Goal: Contribute content: Add original content to the website for others to see

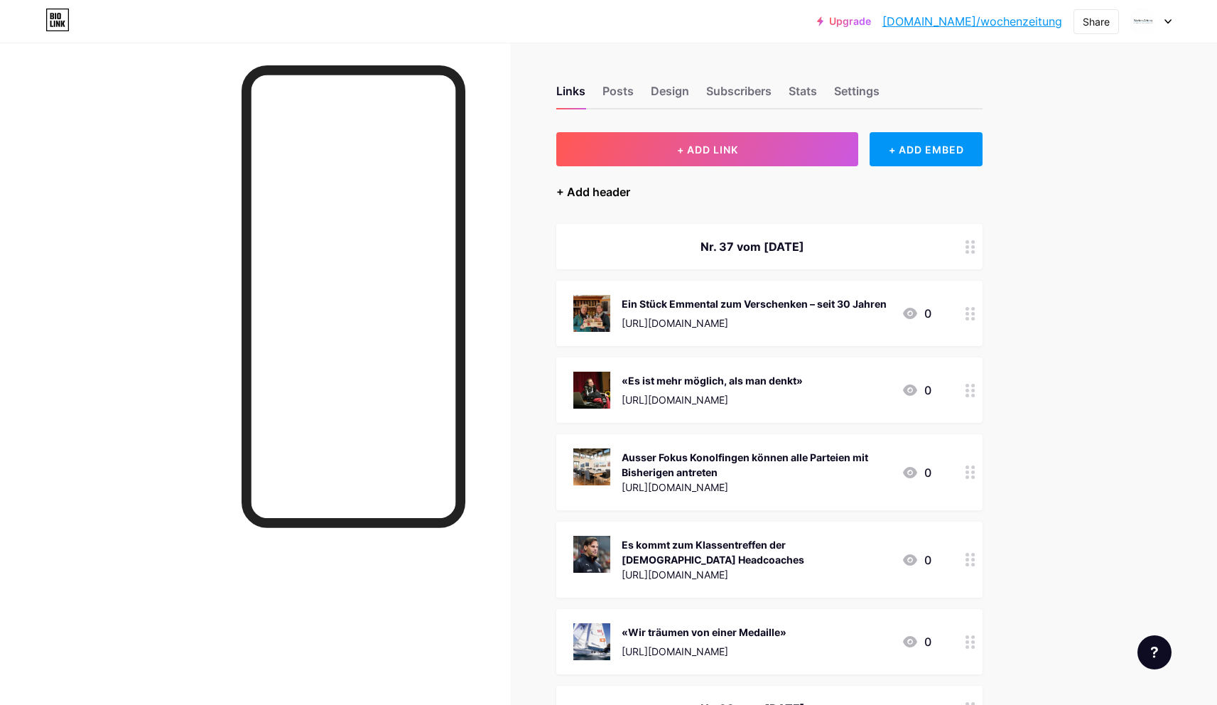
click at [593, 189] on div "+ Add header" at bounding box center [593, 191] width 74 height 17
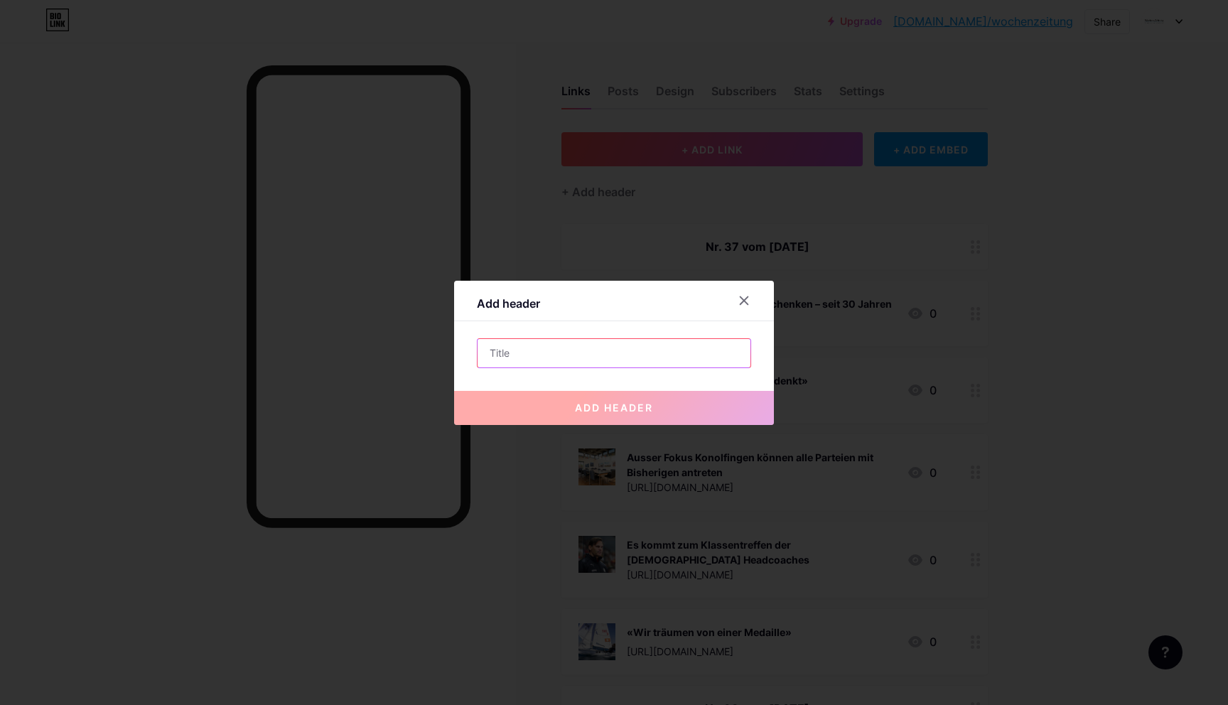
click at [532, 354] on input "text" at bounding box center [613, 353] width 273 height 28
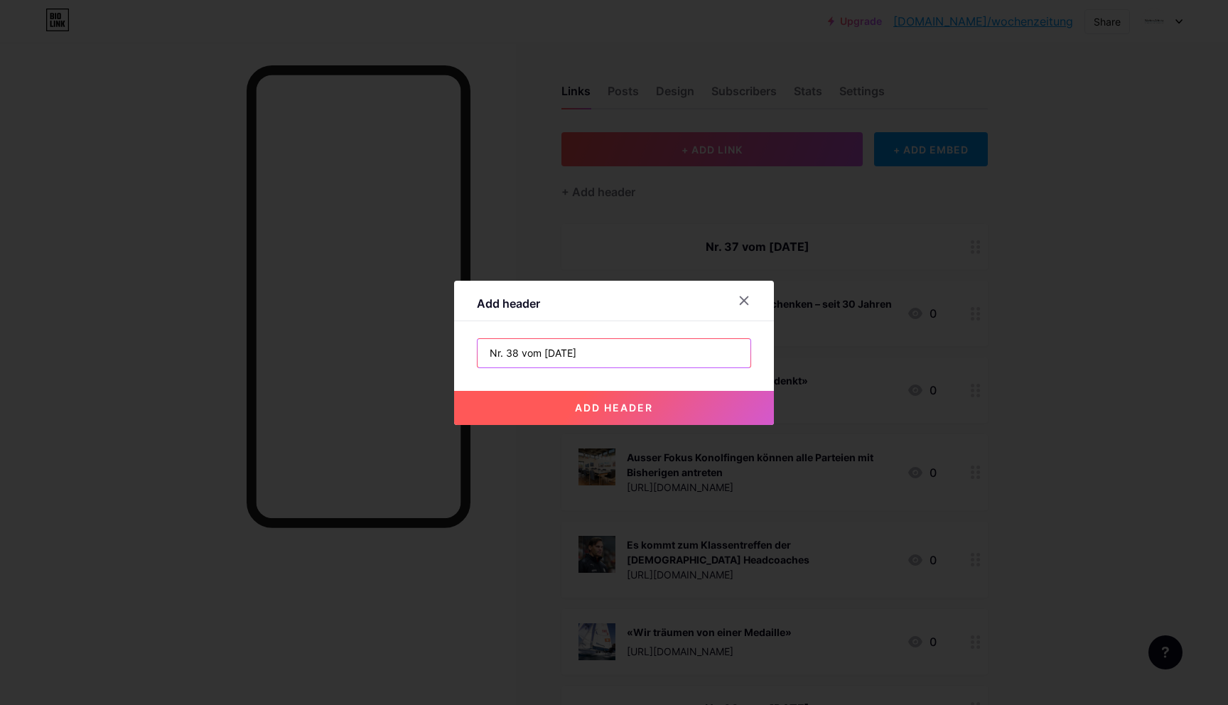
type input "Nr. 38 vom [DATE]"
click at [590, 407] on span "add header" at bounding box center [614, 407] width 78 height 12
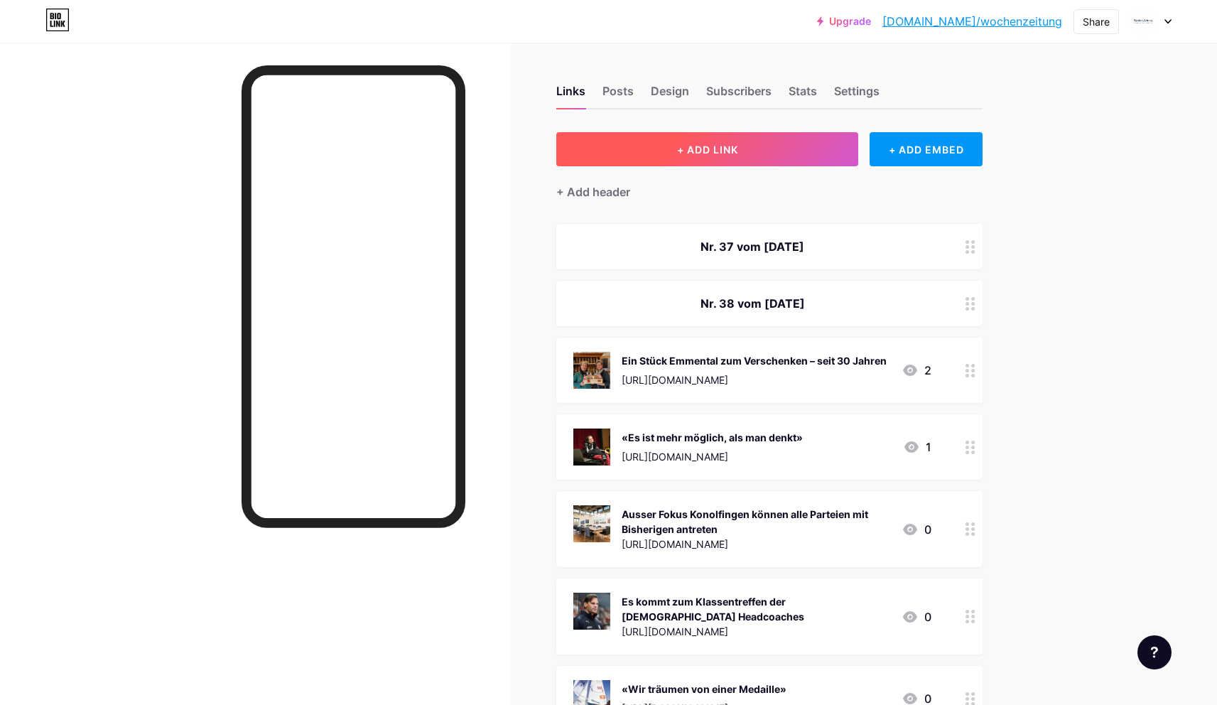
click at [797, 151] on button "+ ADD LINK" at bounding box center [707, 149] width 302 height 34
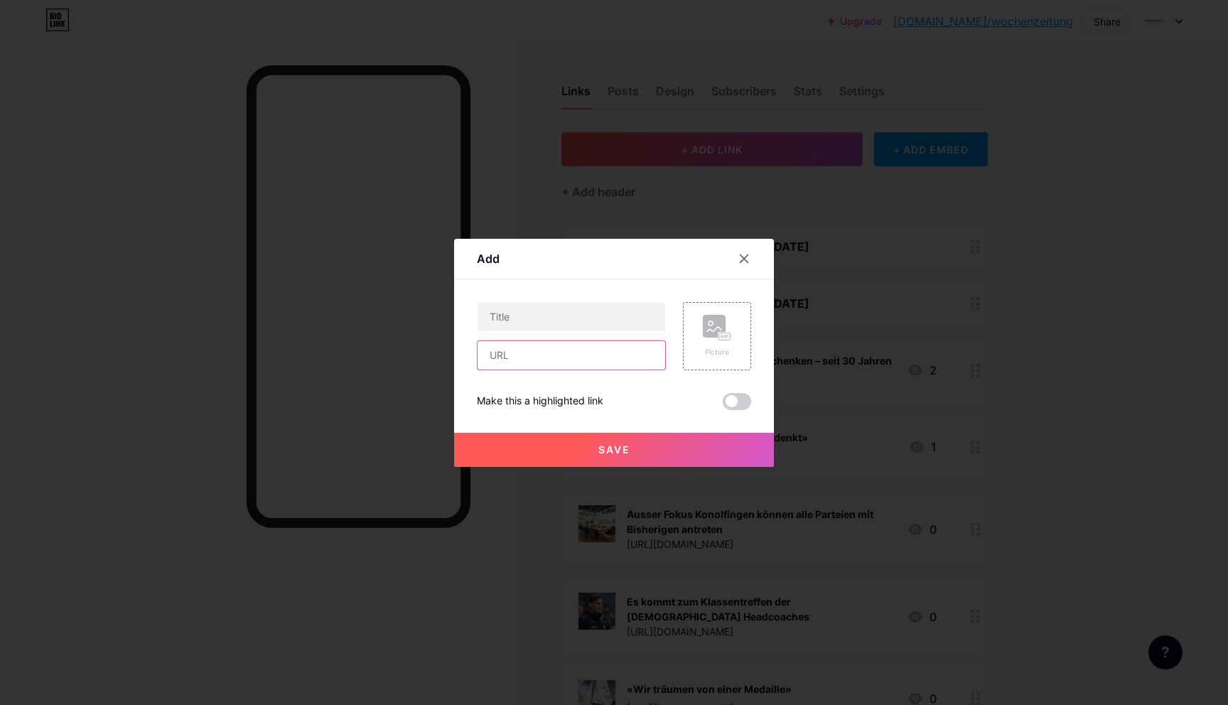
click at [511, 349] on input "text" at bounding box center [571, 355] width 188 height 28
paste input "[URL][DOMAIN_NAME]"
type input "[URL][DOMAIN_NAME]"
paste input "Nun steht die singende Käserin am Kessi und begrüsst die Gäste"
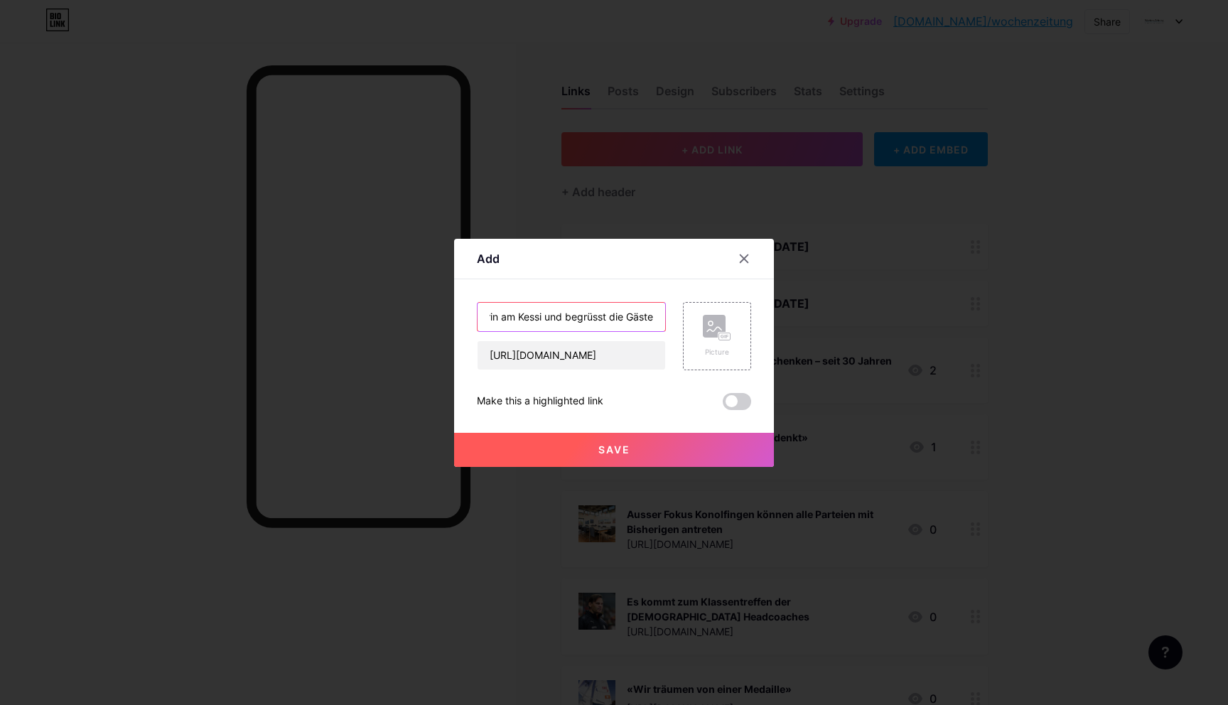
type input "Nun steht die singende Käserin am Kessi und begrüsst die Gäste"
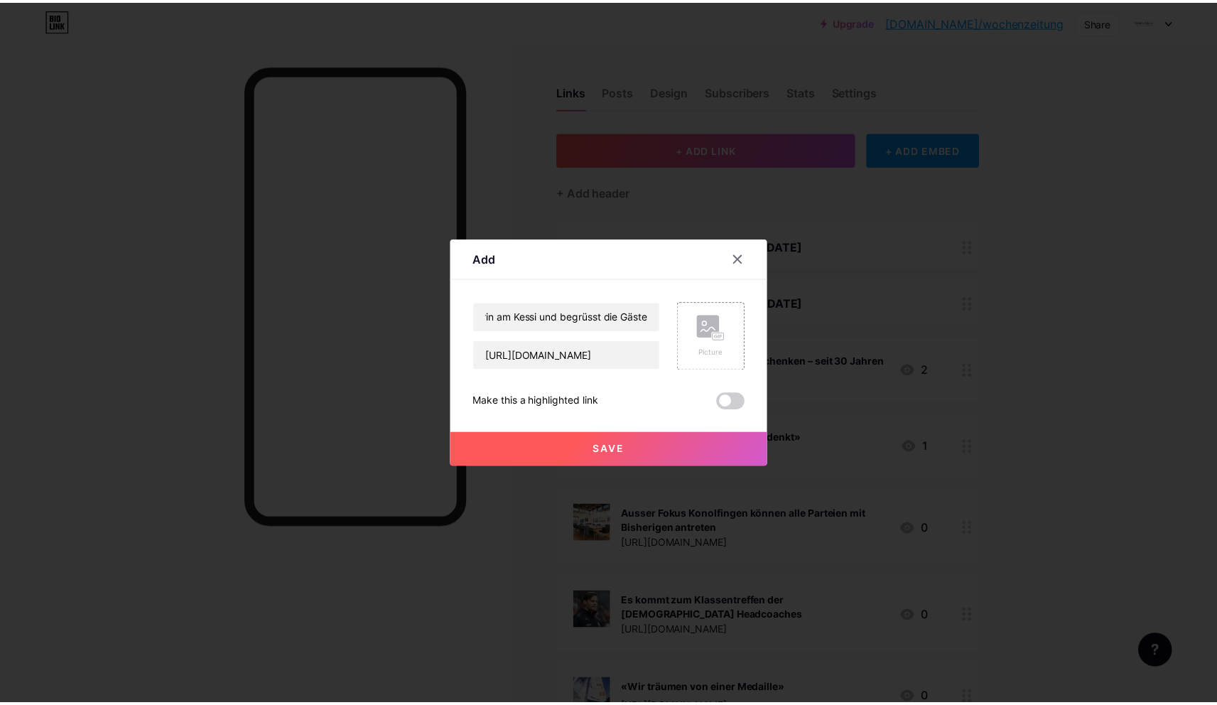
scroll to position [0, 0]
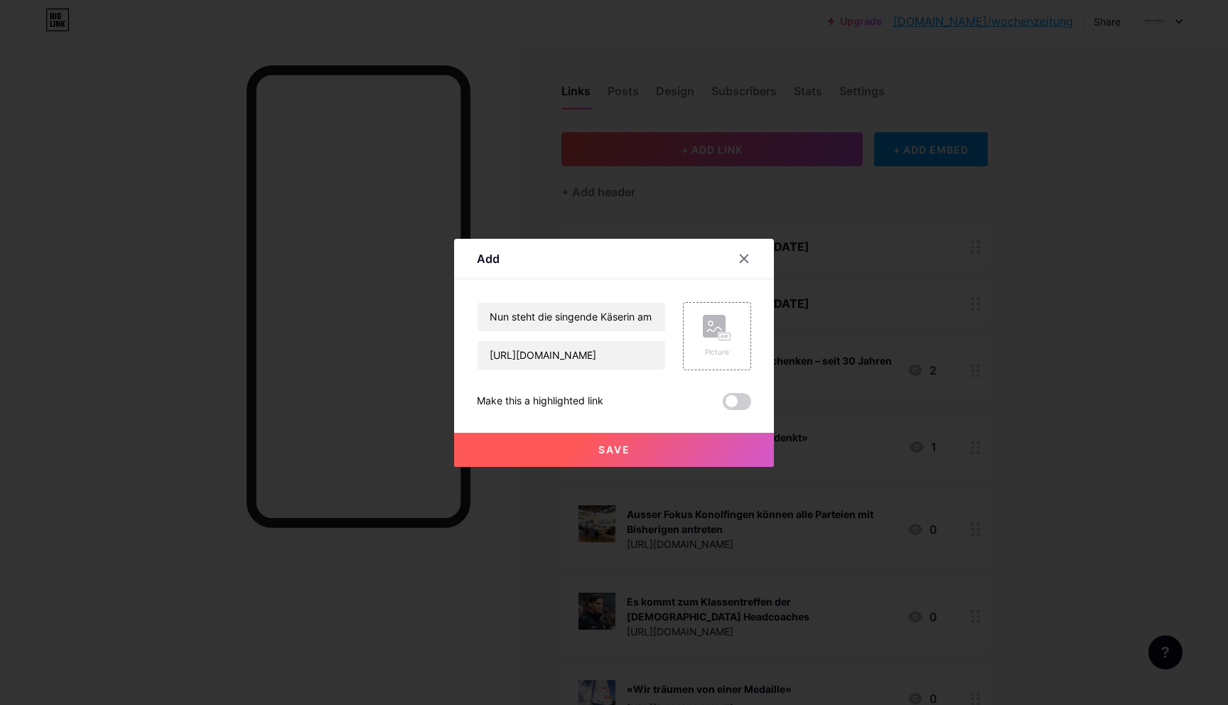
click at [764, 352] on div "Add Content YouTube Play YouTube video without leaving your page. ADD Vimeo Pla…" at bounding box center [614, 353] width 320 height 228
click at [718, 341] on div "Picture" at bounding box center [717, 336] width 28 height 43
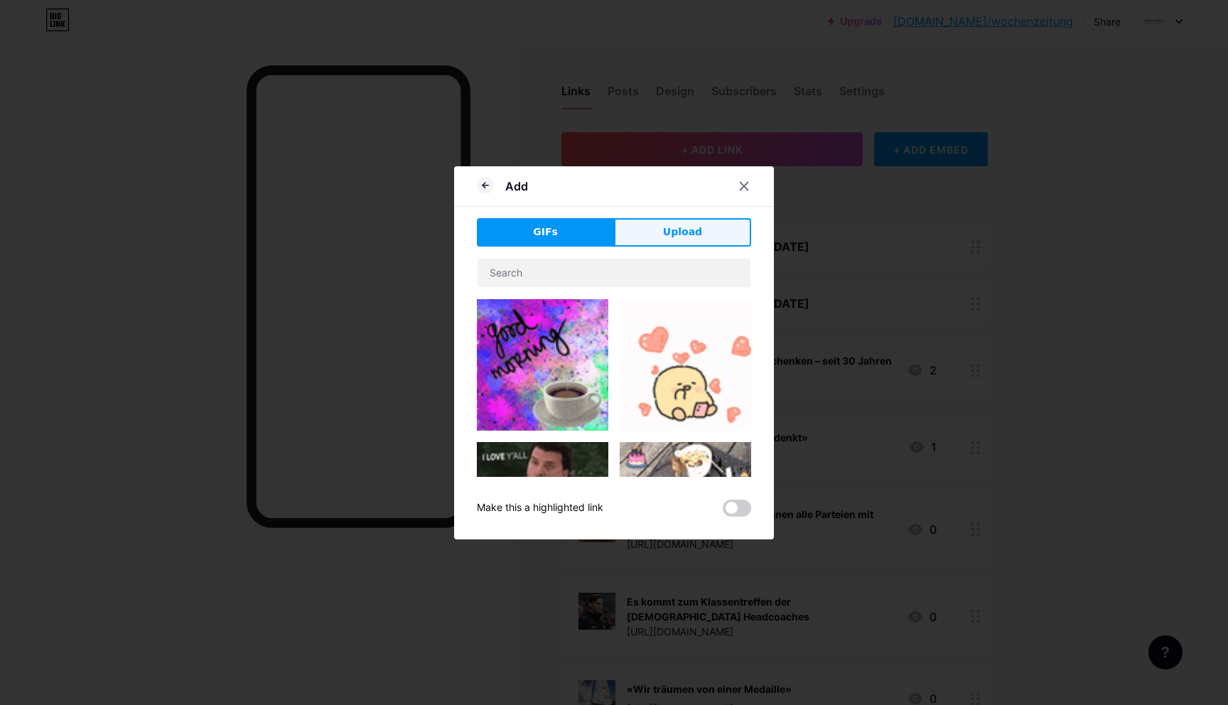
click at [670, 239] on span "Upload" at bounding box center [682, 232] width 39 height 15
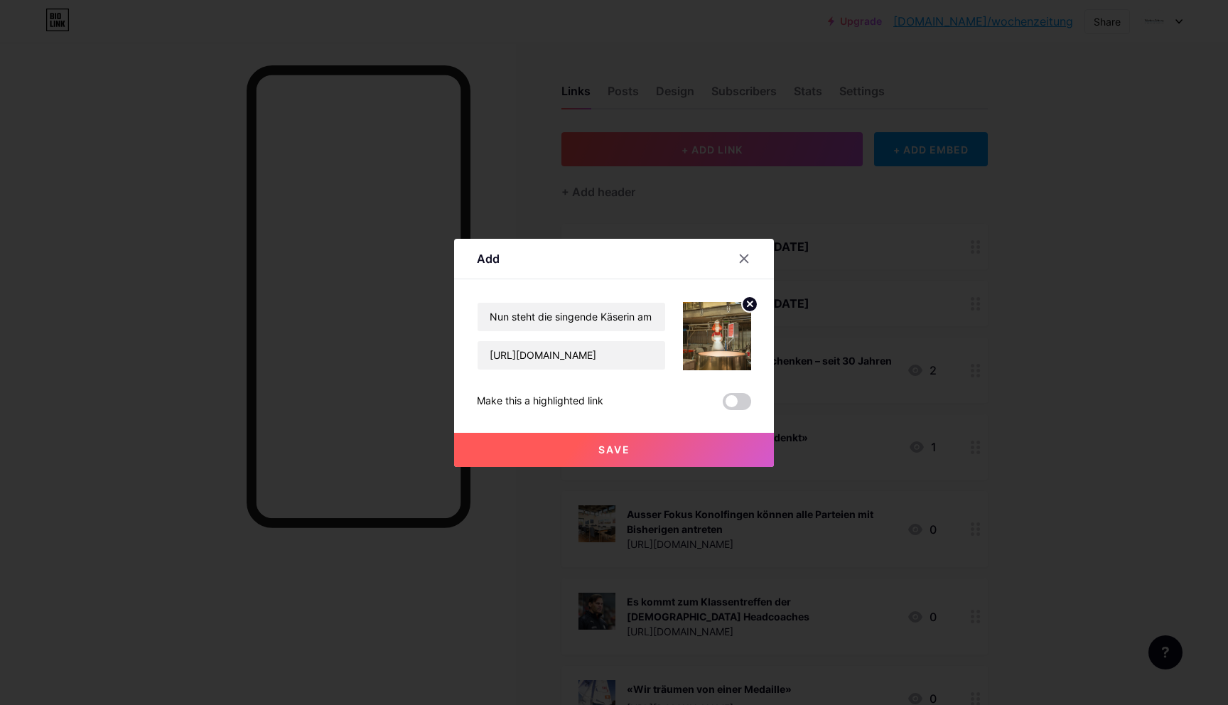
click at [600, 450] on span "Save" at bounding box center [614, 449] width 32 height 12
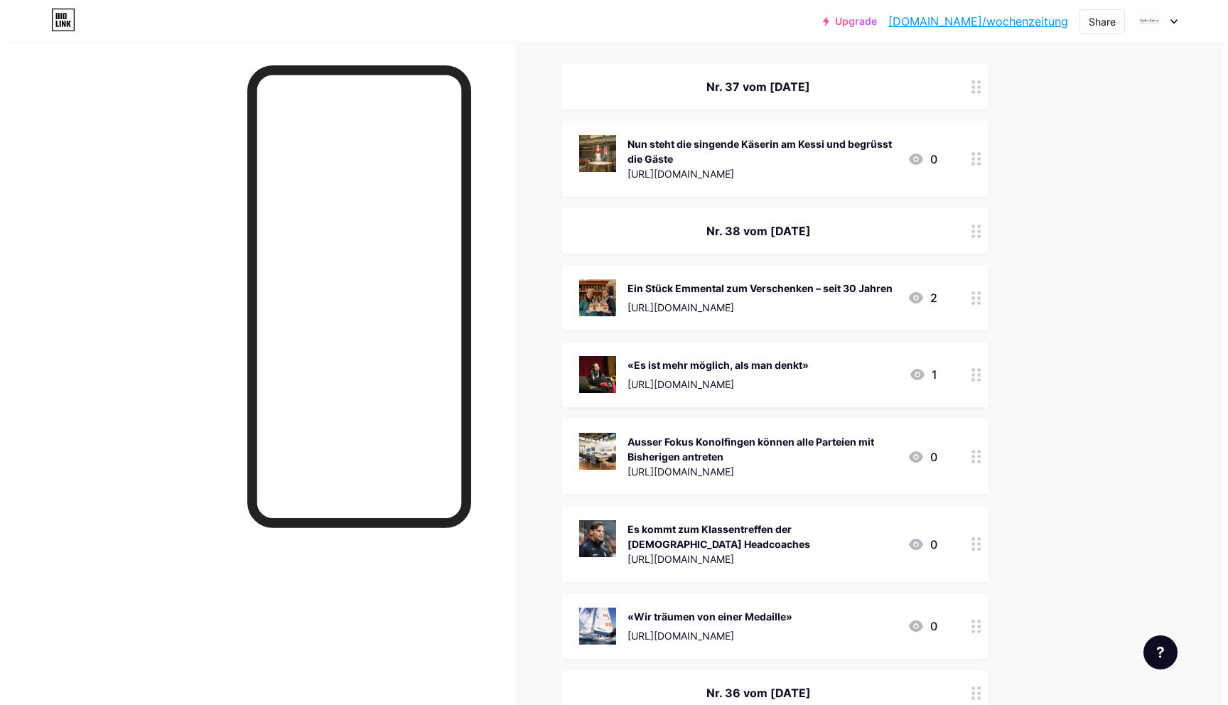
scroll to position [34, 0]
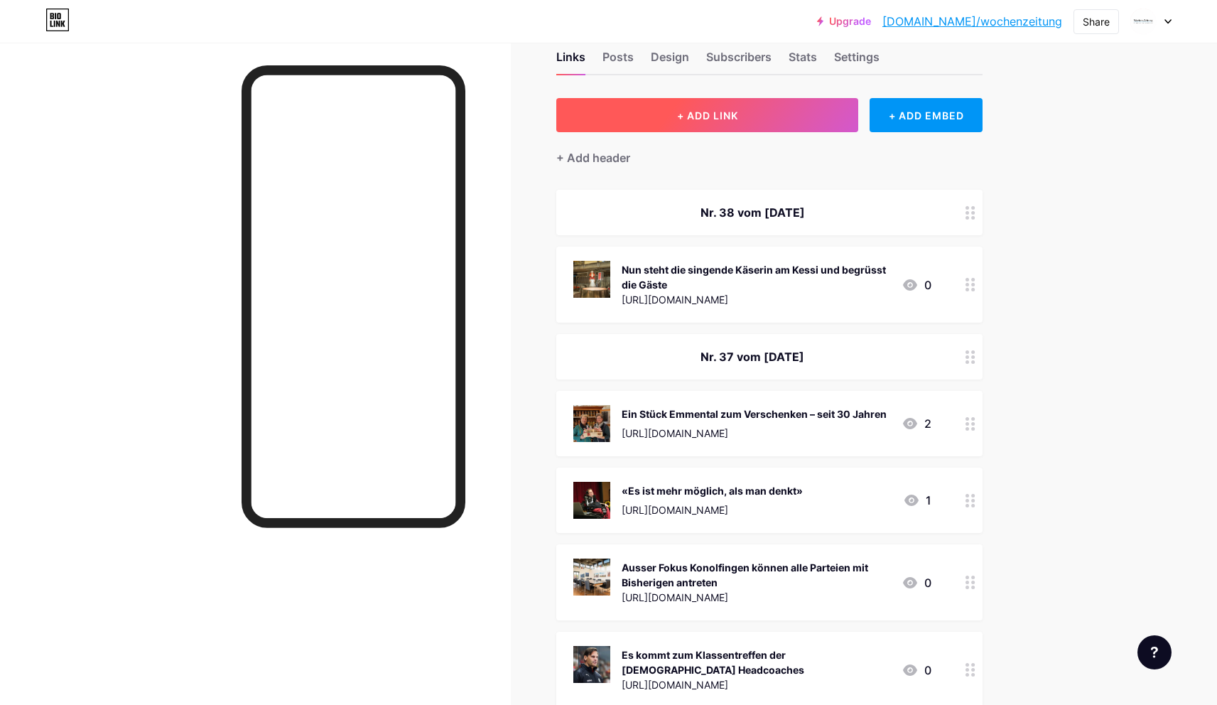
click at [706, 115] on span "+ ADD LINK" at bounding box center [707, 115] width 61 height 12
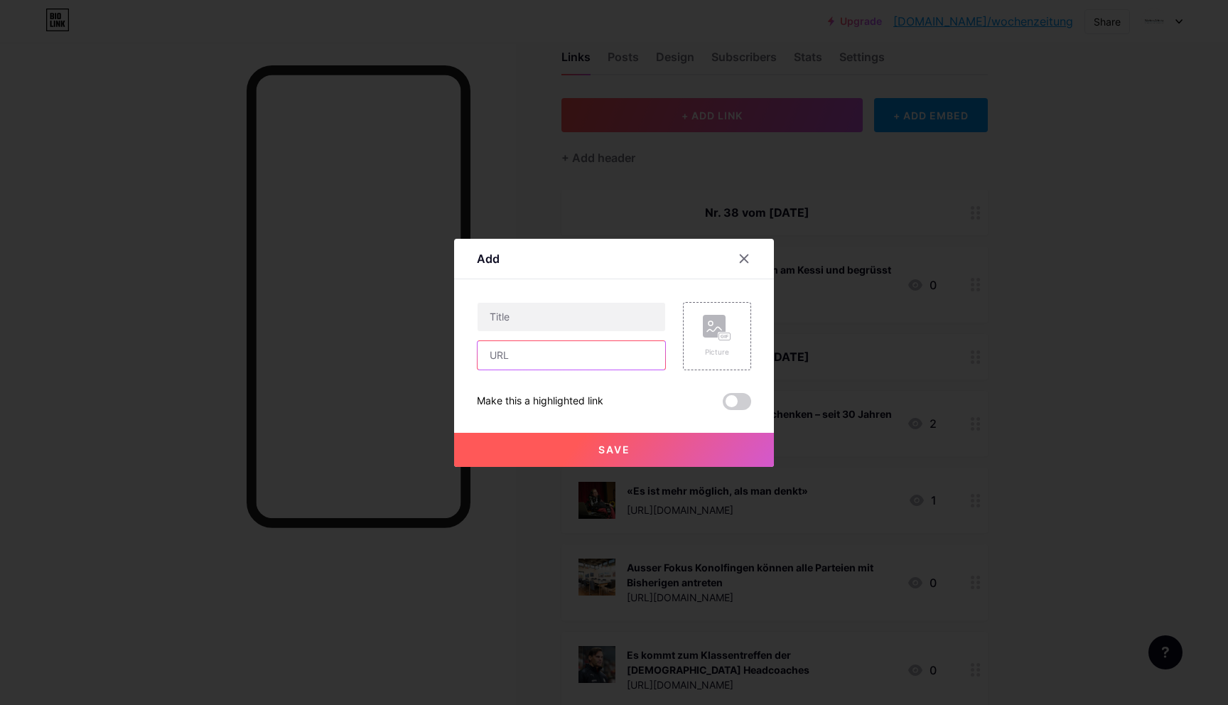
click at [583, 352] on input "text" at bounding box center [571, 355] width 188 height 28
paste input "[URL][DOMAIN_NAME]"
type input "[URL][DOMAIN_NAME]"
click at [496, 310] on input "text" at bounding box center [571, 317] width 188 height 28
paste input "38 Kilometer Muskelkraft"
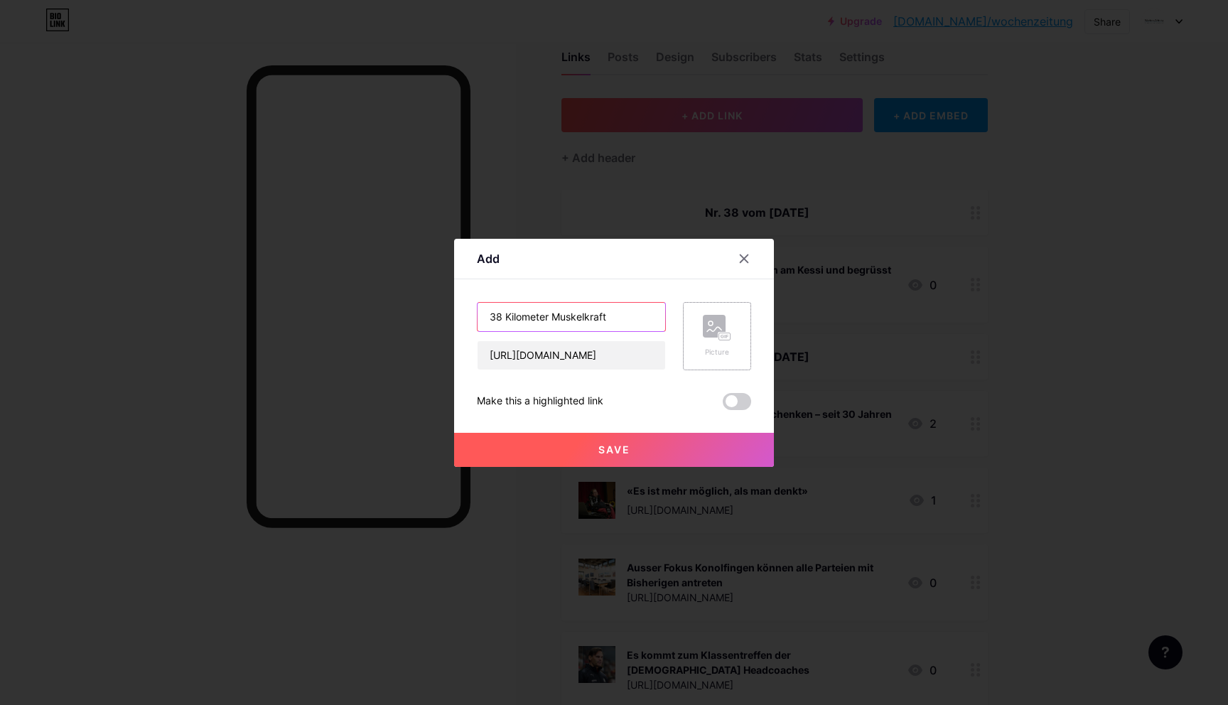
type input "38 Kilometer Muskelkraft"
click at [728, 330] on icon at bounding box center [717, 328] width 28 height 26
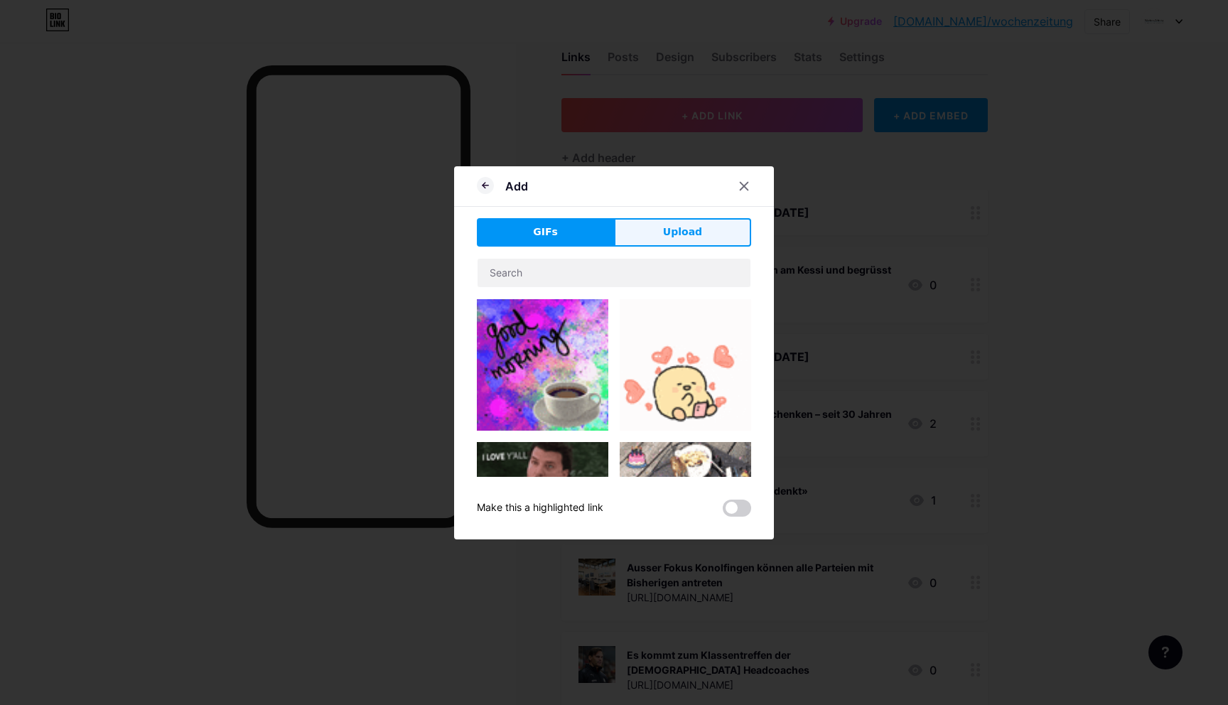
click at [679, 239] on button "Upload" at bounding box center [682, 232] width 137 height 28
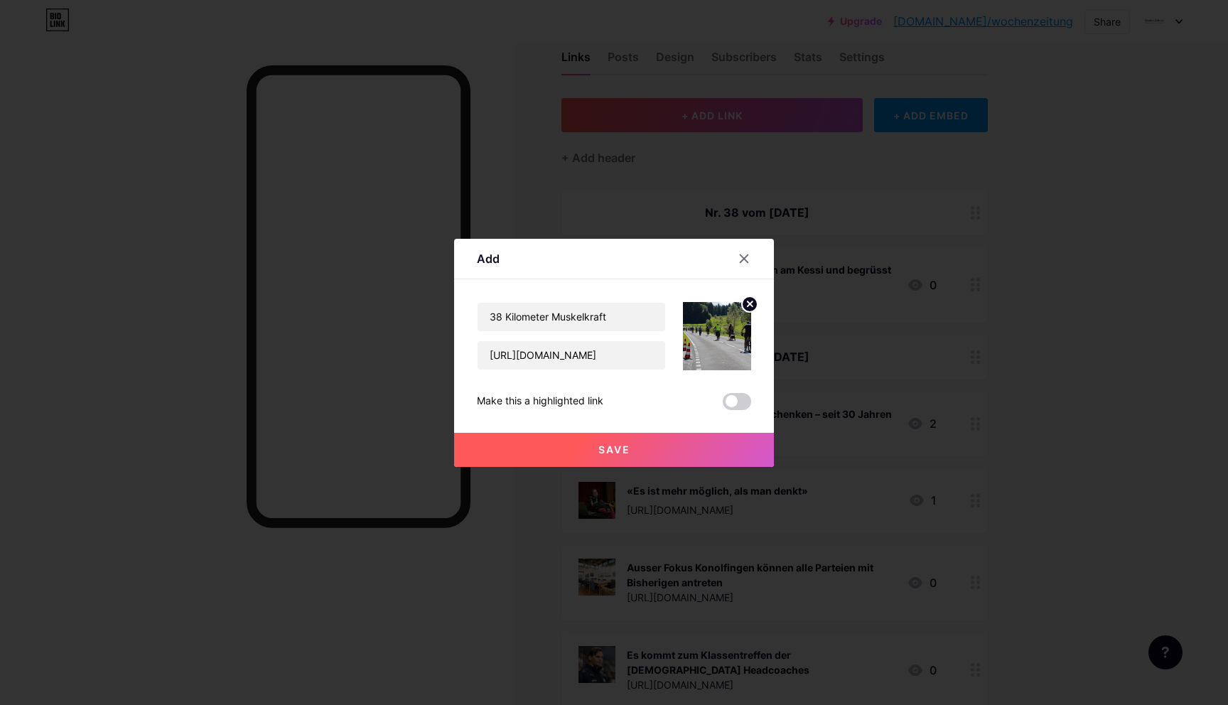
click at [659, 446] on button "Save" at bounding box center [614, 450] width 320 height 34
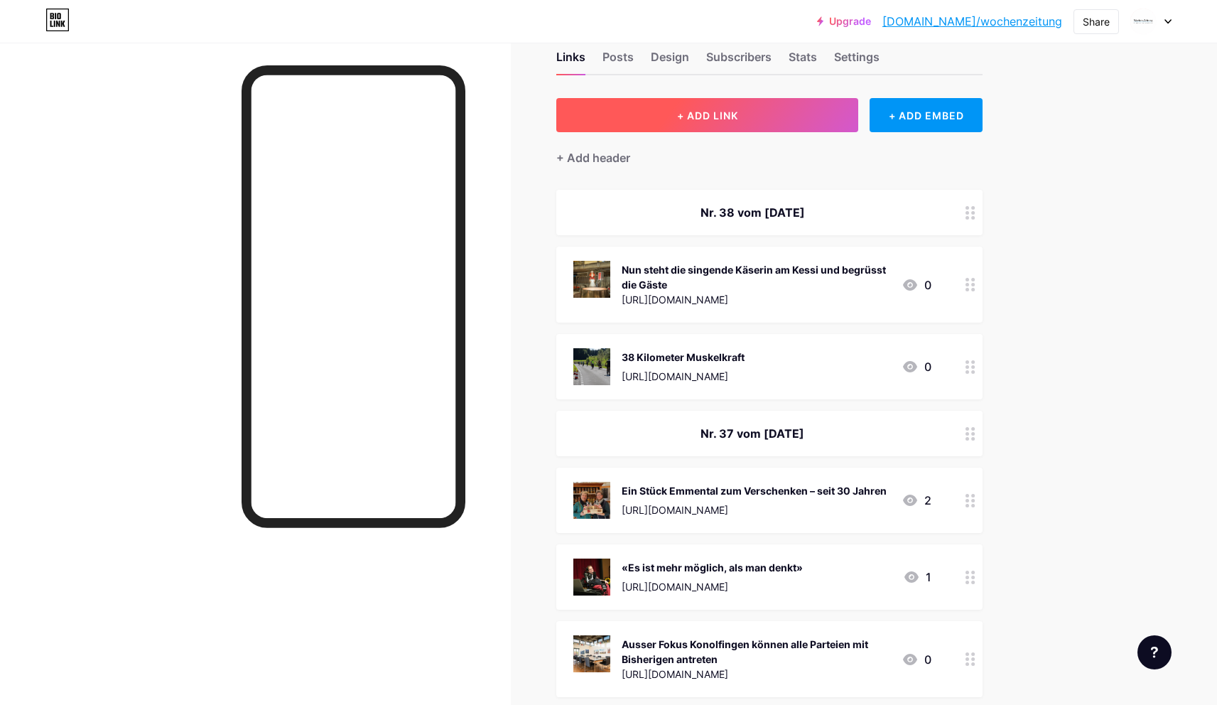
click at [774, 118] on button "+ ADD LINK" at bounding box center [707, 115] width 302 height 34
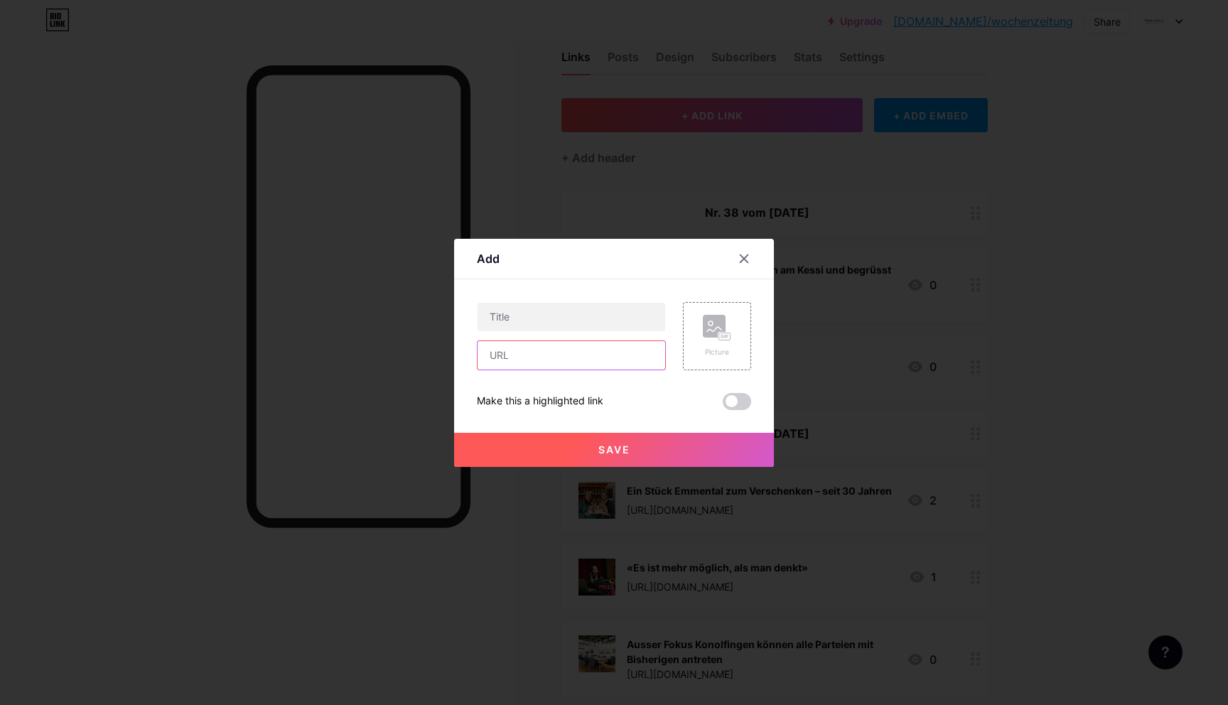
click at [573, 362] on input "text" at bounding box center [571, 355] width 188 height 28
paste input "[URL][DOMAIN_NAME]"
type input "[URL][DOMAIN_NAME]"
click at [578, 313] on input "text" at bounding box center [571, 317] width 188 height 28
paste input "Zweites Leben für Siebenschläfer"
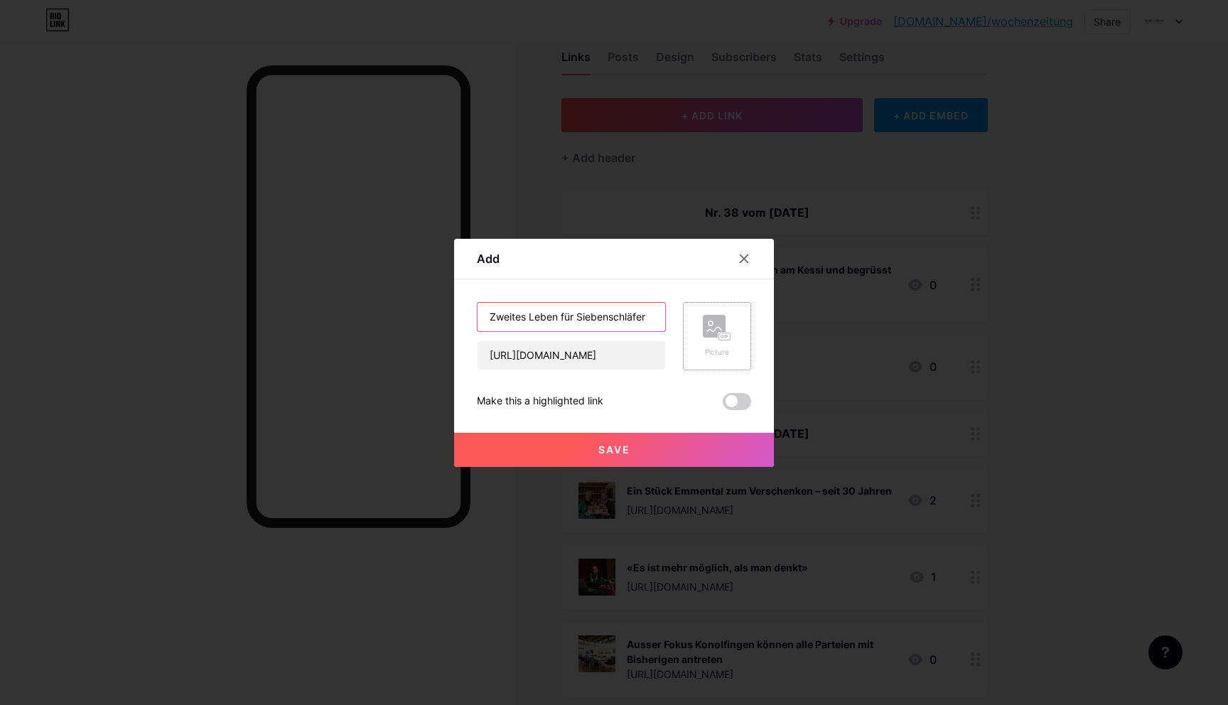
type input "Zweites Leben für Siebenschläfer"
click at [730, 334] on rect at bounding box center [724, 336] width 13 height 9
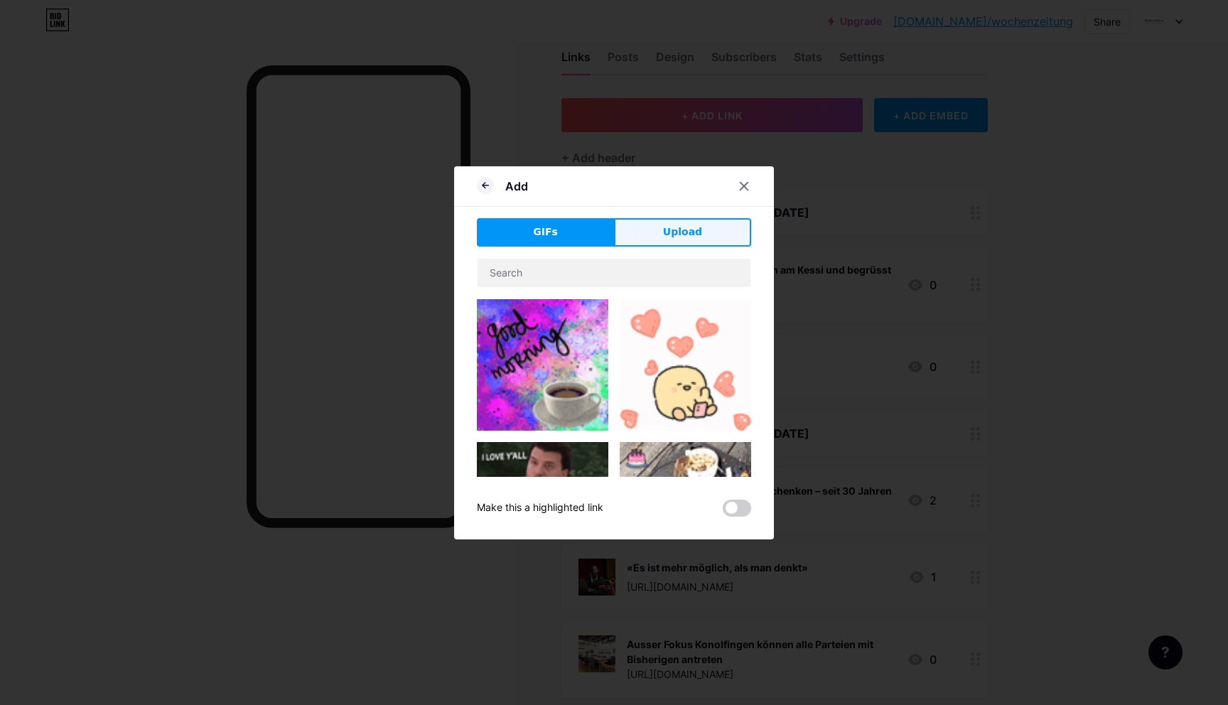
click at [685, 235] on span "Upload" at bounding box center [682, 232] width 39 height 15
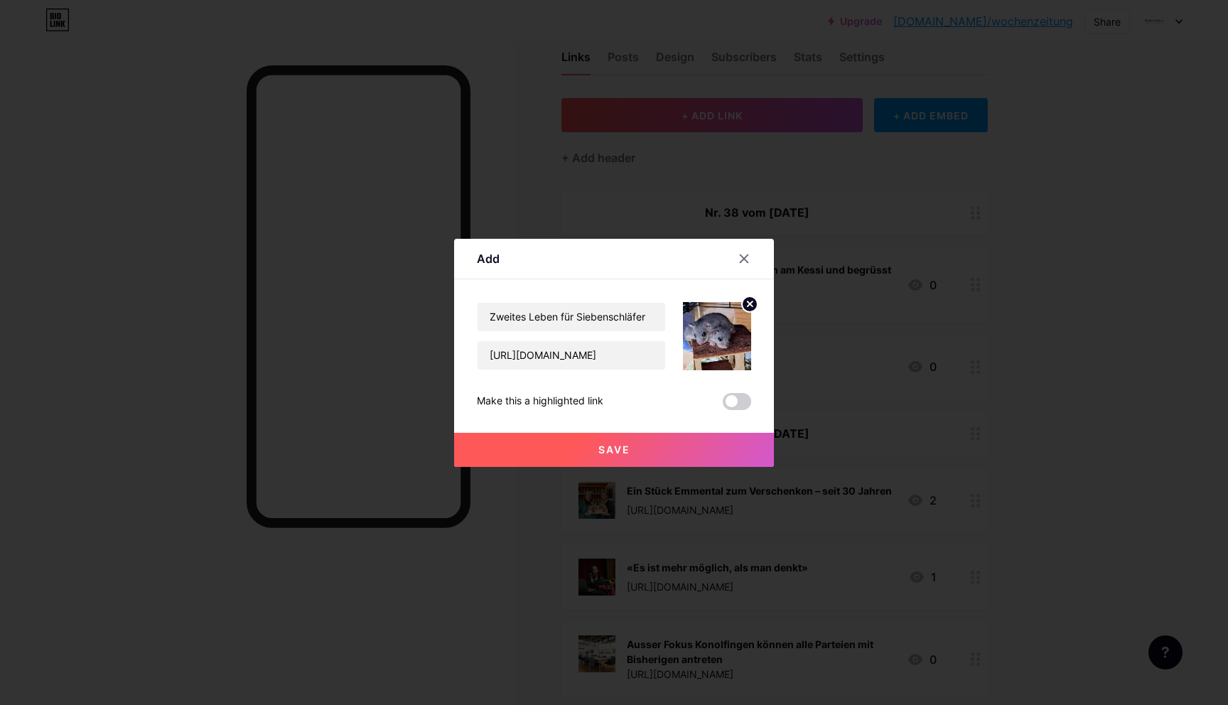
click at [615, 436] on button "Save" at bounding box center [614, 450] width 320 height 34
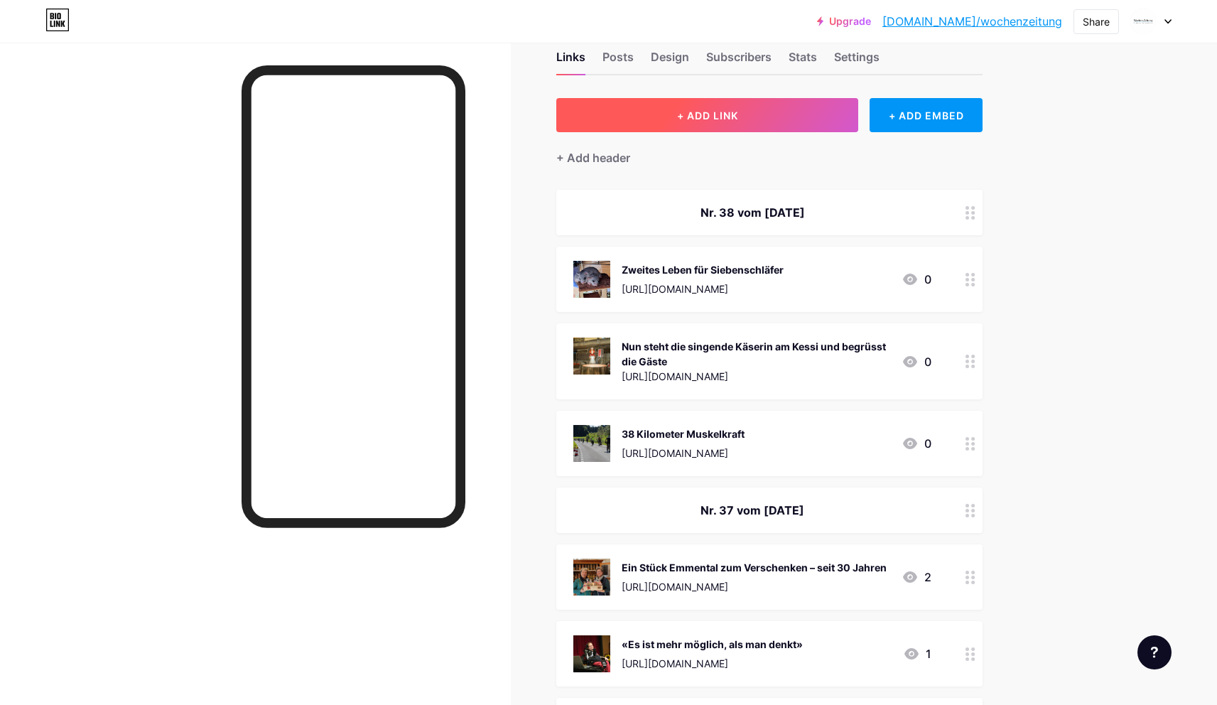
click at [760, 117] on button "+ ADD LINK" at bounding box center [707, 115] width 302 height 34
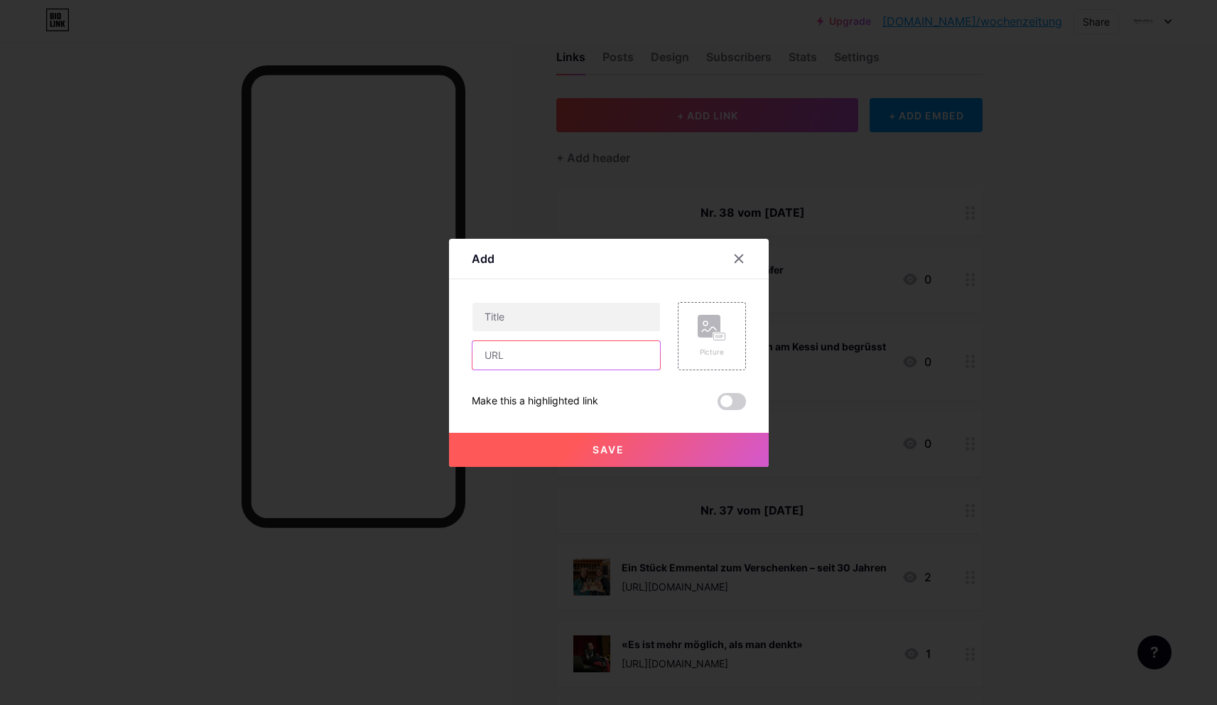
click at [502, 355] on input "text" at bounding box center [566, 355] width 188 height 28
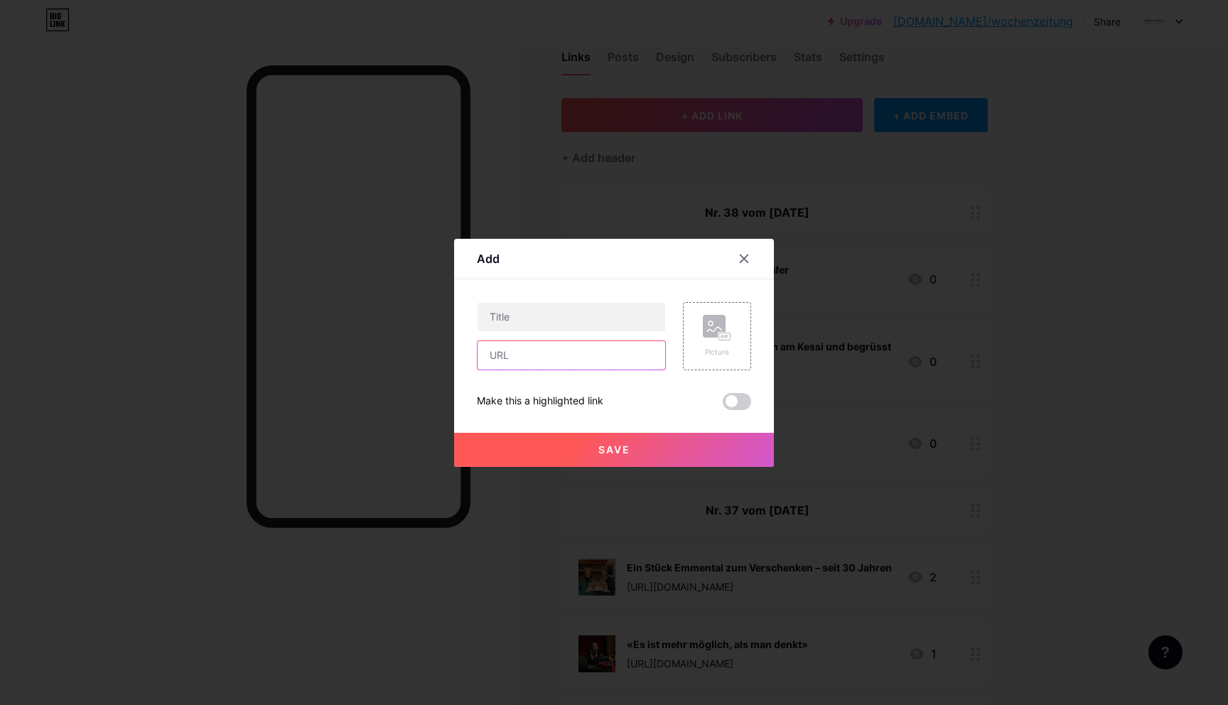
paste input "[URL][DOMAIN_NAME]"
type input "[URL][DOMAIN_NAME]"
click at [517, 313] on input "text" at bounding box center [571, 317] width 188 height 28
paste input "Spannung in der Meisterschaft, Favoritensiege im Cup"
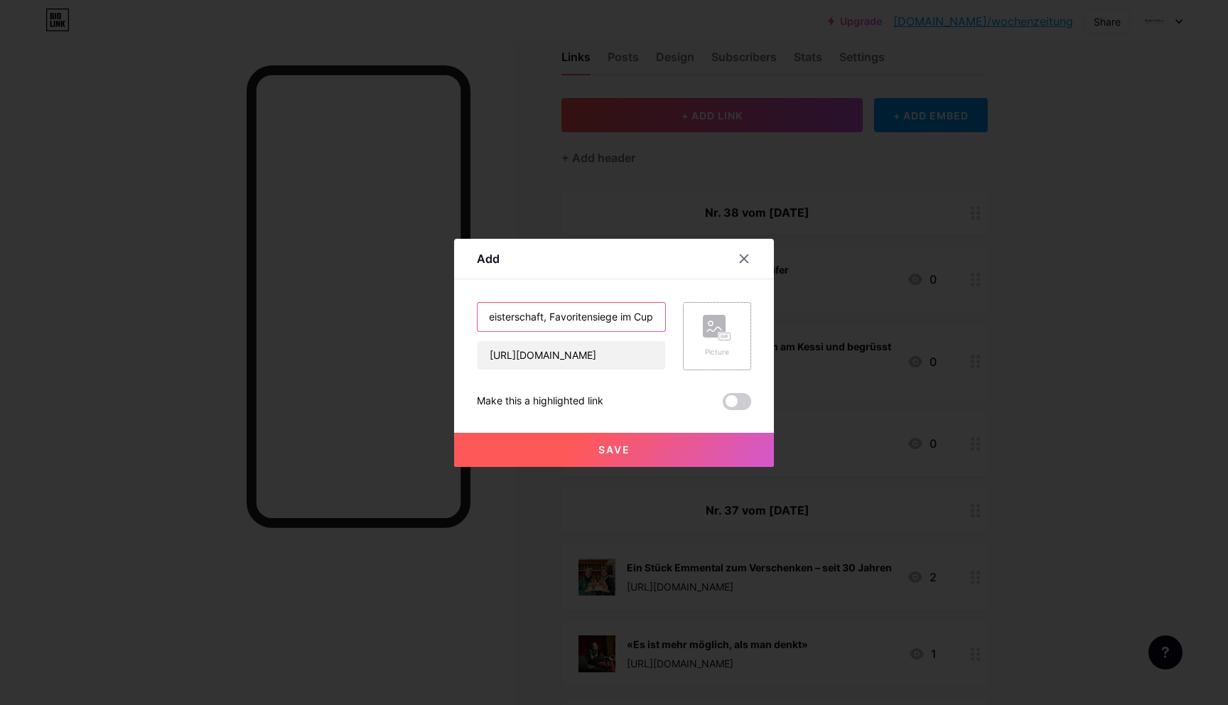
type input "Spannung in der Meisterschaft, Favoritensiege im Cup"
click at [720, 330] on rect at bounding box center [714, 326] width 23 height 23
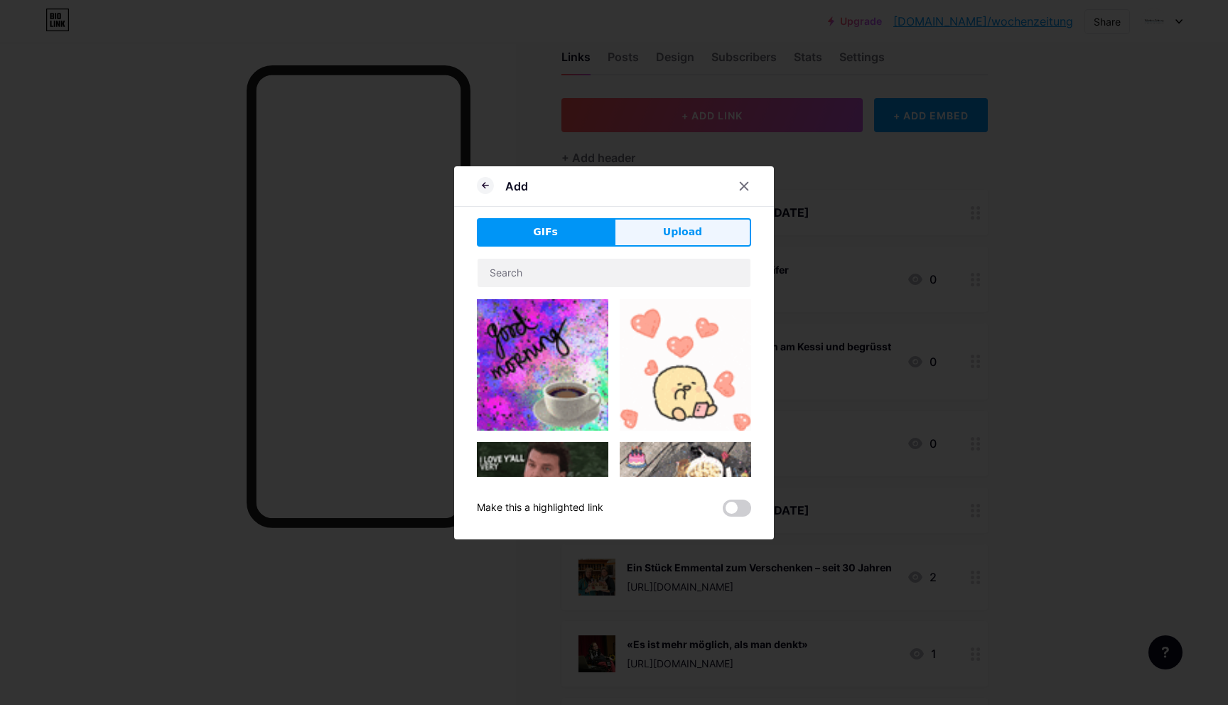
click at [670, 237] on span "Upload" at bounding box center [682, 232] width 39 height 15
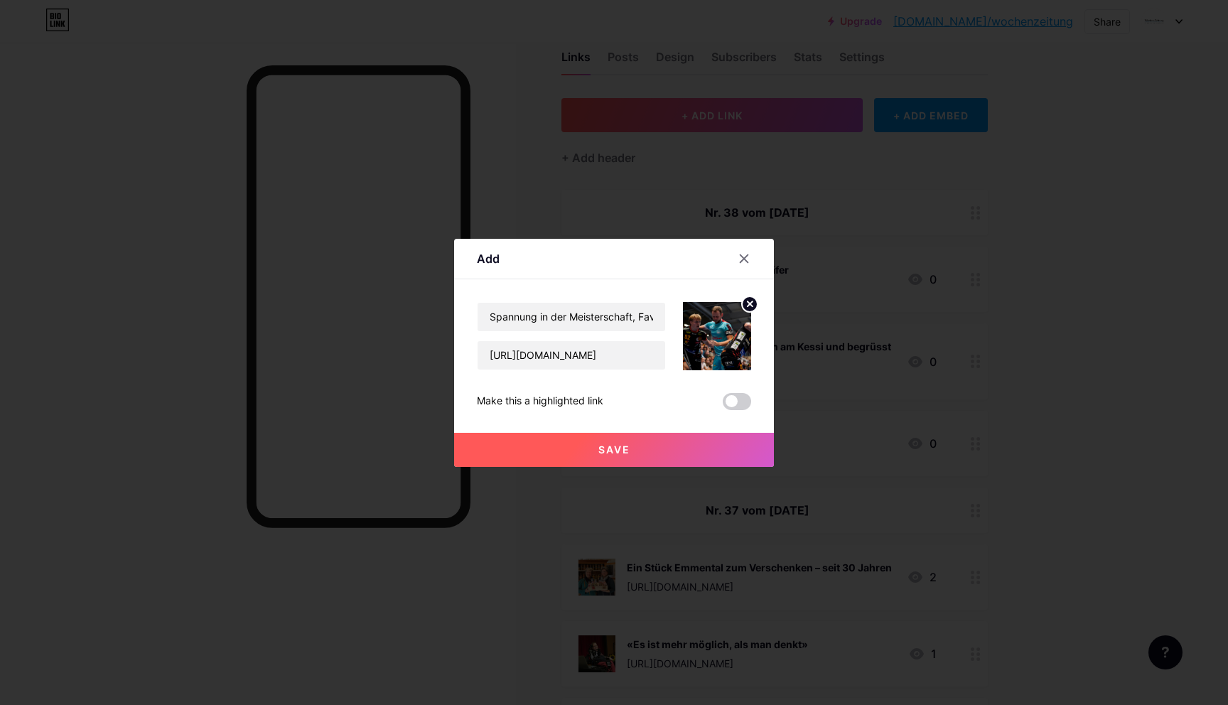
click at [620, 438] on button "Save" at bounding box center [614, 450] width 320 height 34
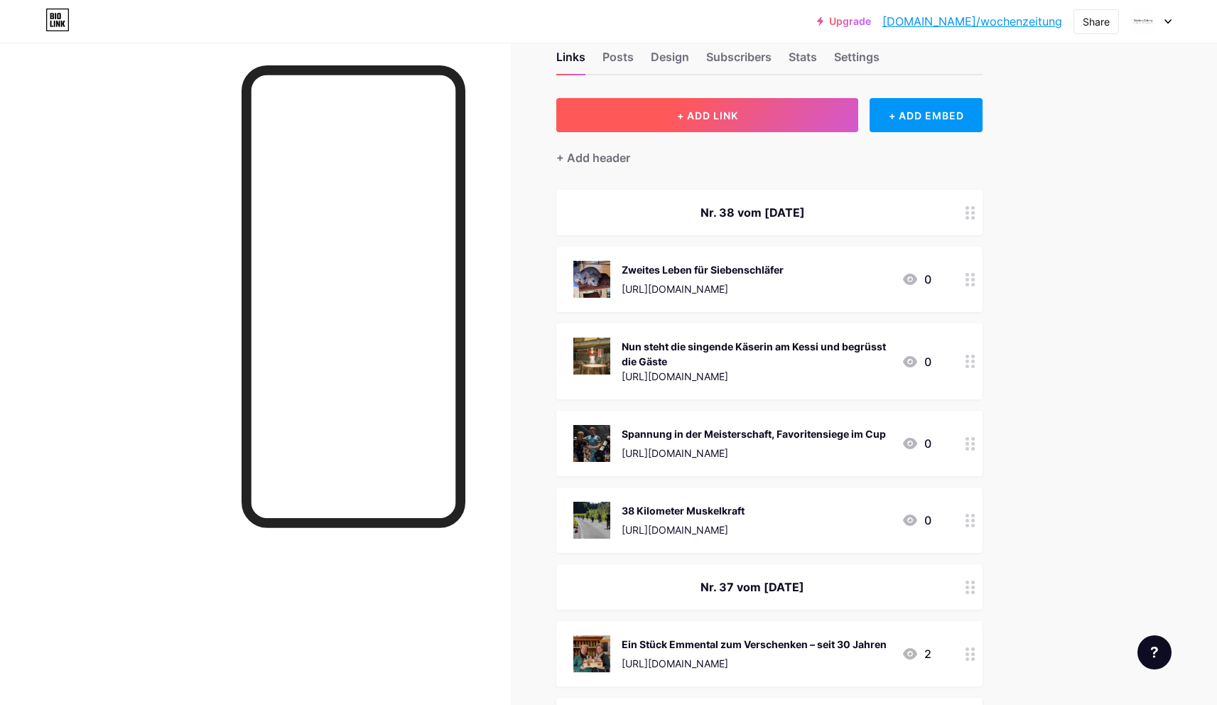
click at [738, 119] on span "+ ADD LINK" at bounding box center [707, 115] width 61 height 12
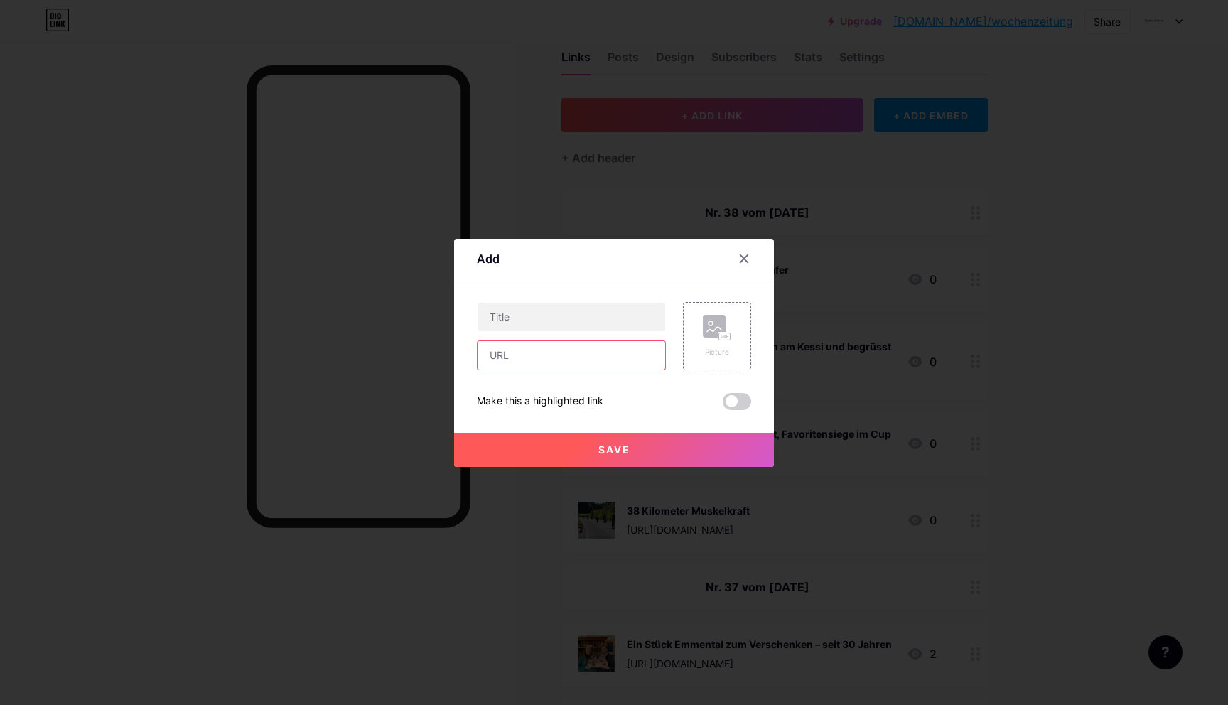
click at [523, 354] on input "text" at bounding box center [571, 355] width 188 height 28
paste input "[URL][DOMAIN_NAME]"
type input "[URL][DOMAIN_NAME]"
click at [588, 296] on div "Content YouTube Play YouTube video without leaving your page. ADD Vimeo Play Vi…" at bounding box center [614, 344] width 274 height 131
click at [578, 316] on input "text" at bounding box center [571, 317] width 188 height 28
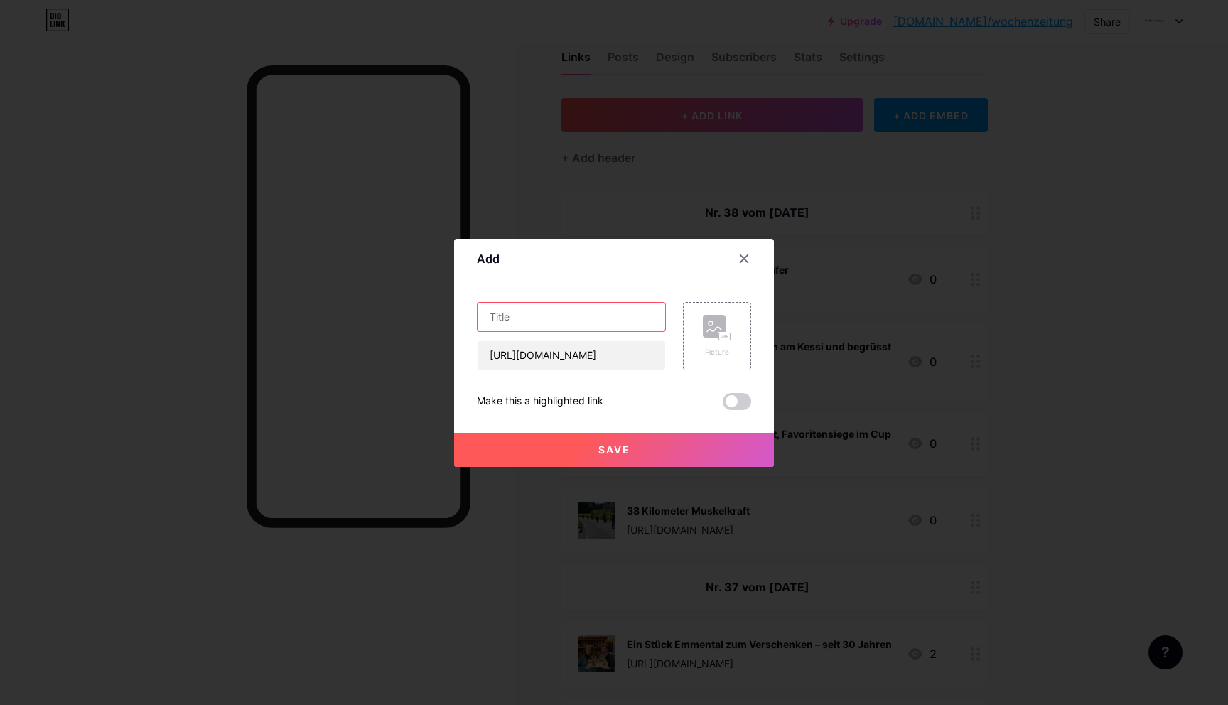
paste input "Fünf Medaillen für den SK Langnau"
type input "Fünf Medaillen für den SK Langnau"
click at [718, 329] on rect at bounding box center [714, 326] width 23 height 23
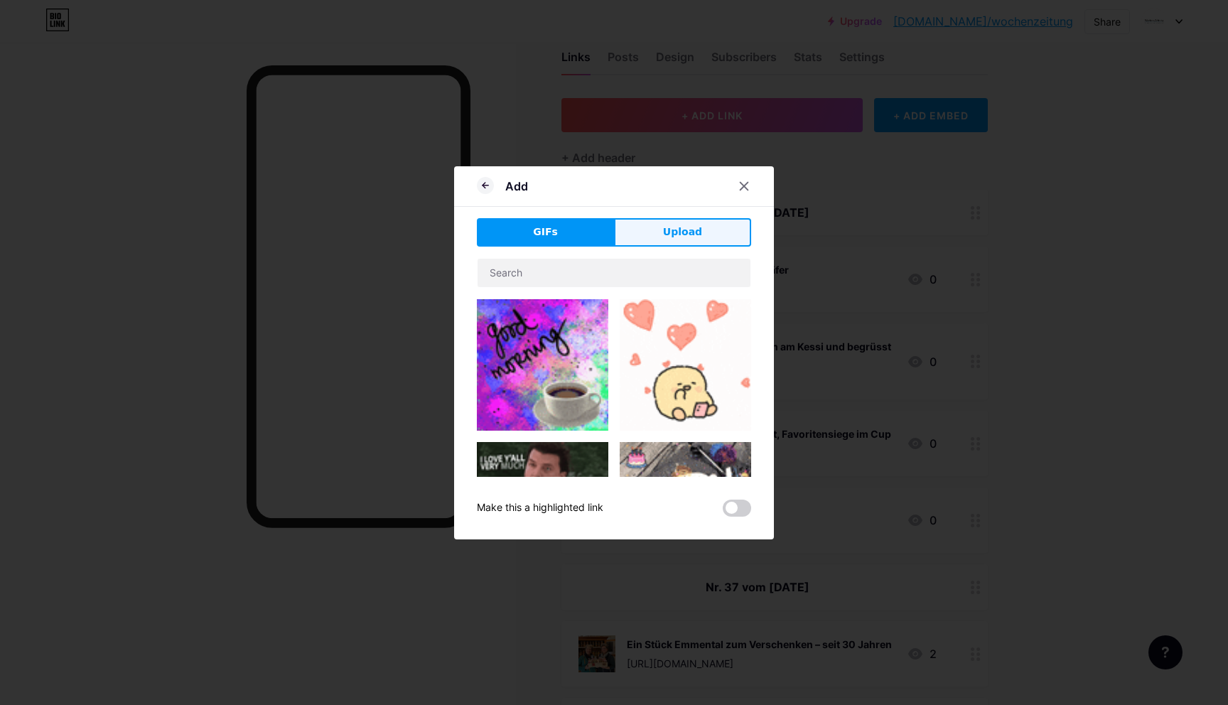
click at [676, 242] on button "Upload" at bounding box center [682, 232] width 137 height 28
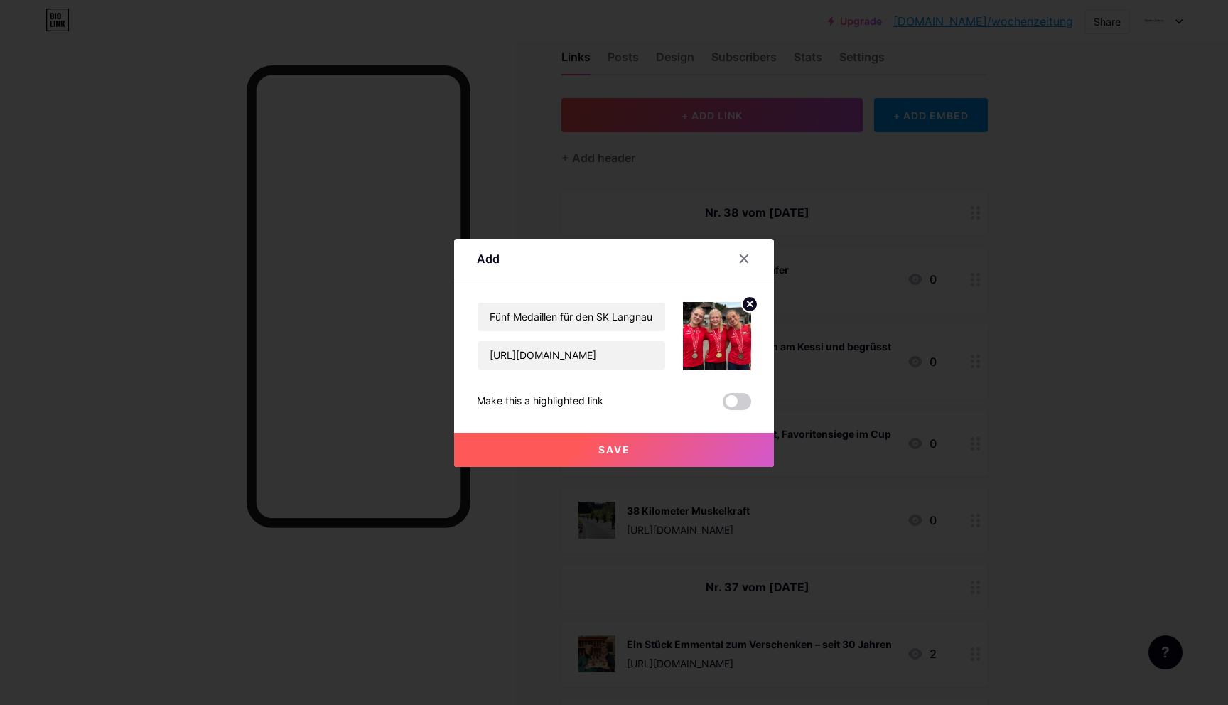
click at [611, 443] on span "Save" at bounding box center [614, 449] width 32 height 12
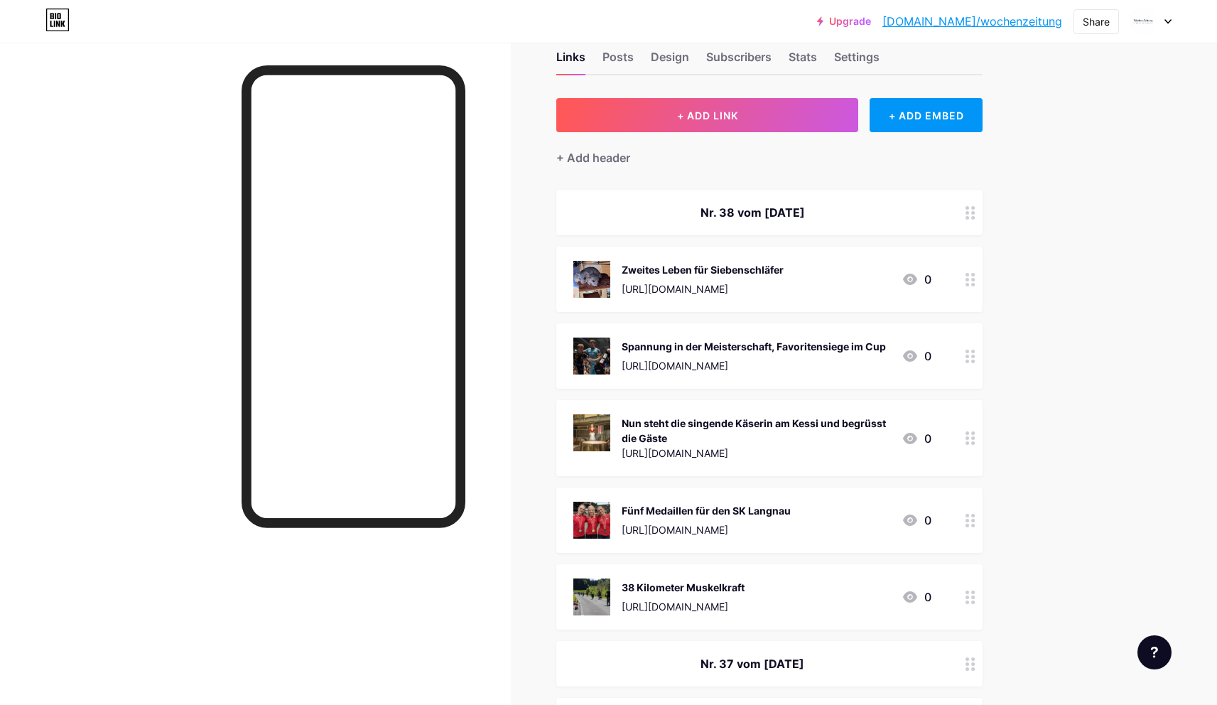
drag, startPoint x: 973, startPoint y: 441, endPoint x: 527, endPoint y: 1, distance: 626.0
